Goal: Information Seeking & Learning: Learn about a topic

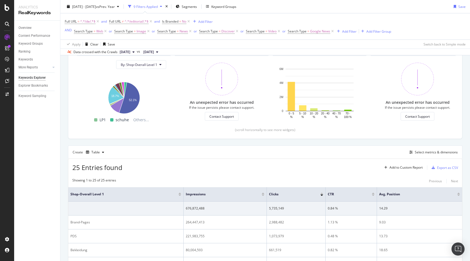
scroll to position [104, 0]
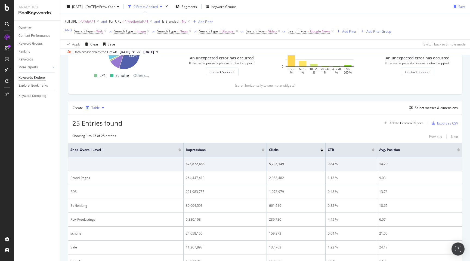
click at [94, 108] on div "Table" at bounding box center [95, 107] width 8 height 3
click at [98, 125] on div "Trend" at bounding box center [101, 126] width 9 height 5
